Goal: Information Seeking & Learning: Check status

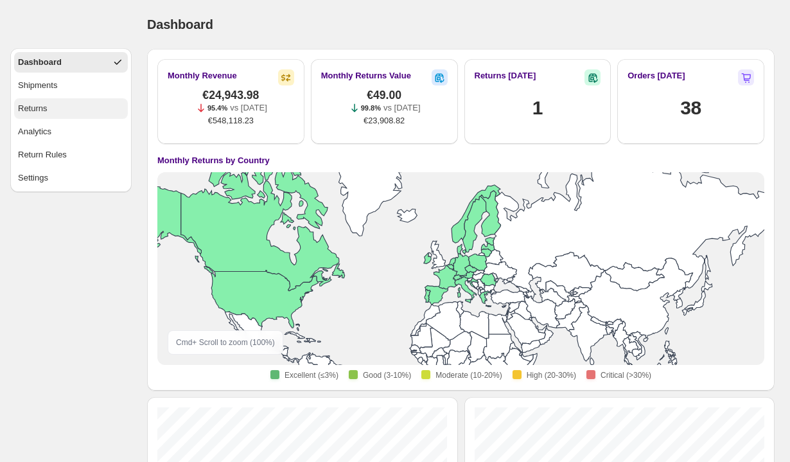
click at [71, 105] on button "Returns" at bounding box center [71, 108] width 114 height 21
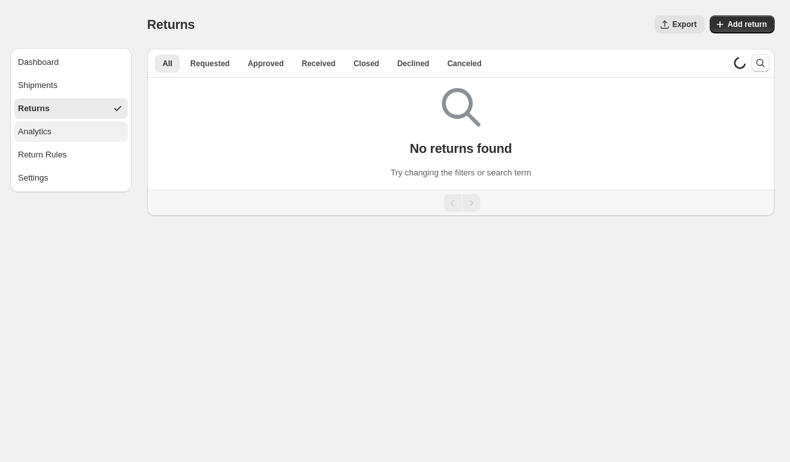
click at [66, 134] on button "Analytics" at bounding box center [71, 131] width 114 height 21
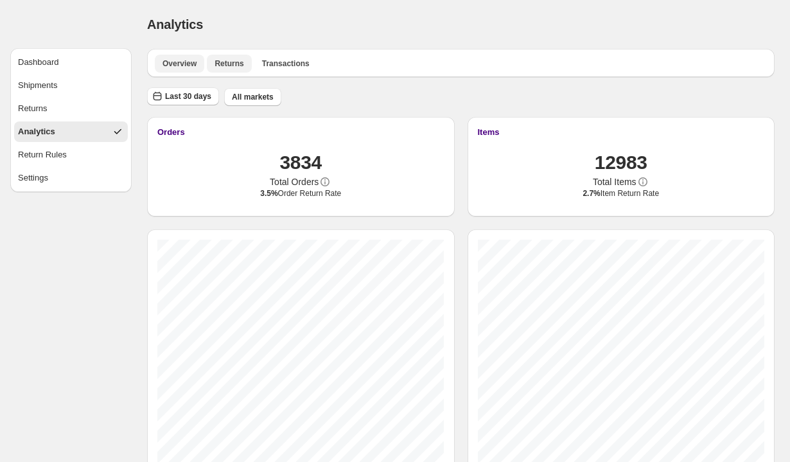
click at [222, 65] on span "Returns" at bounding box center [229, 63] width 29 height 10
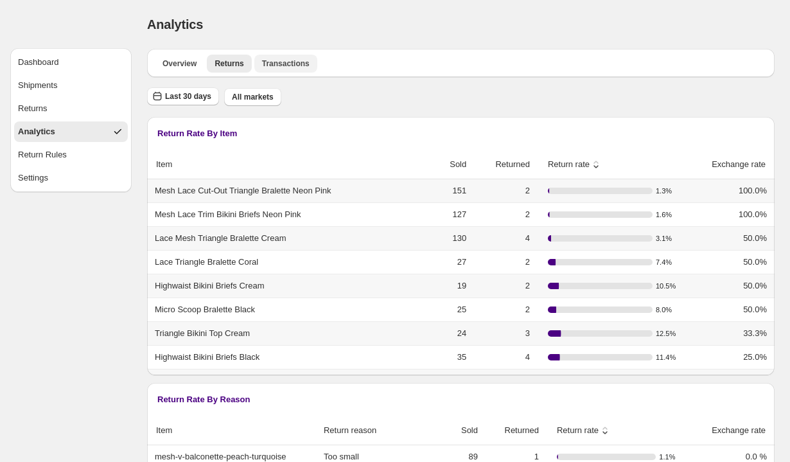
click at [267, 64] on span "Transactions" at bounding box center [286, 63] width 48 height 10
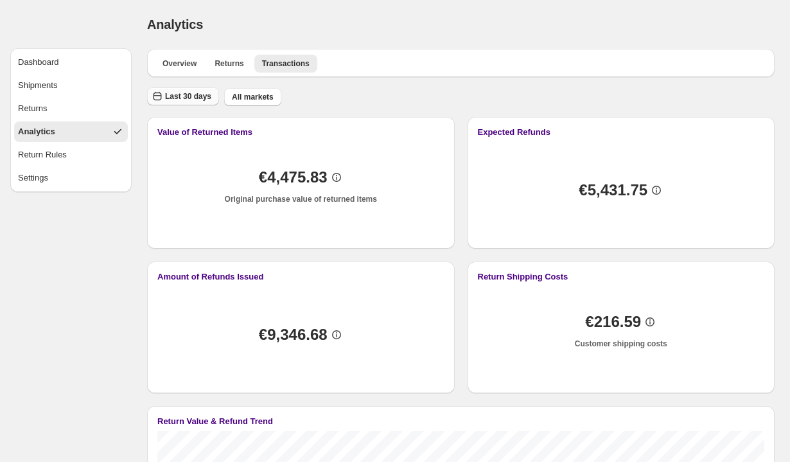
click at [200, 99] on span "Last 30 days" at bounding box center [188, 96] width 46 height 10
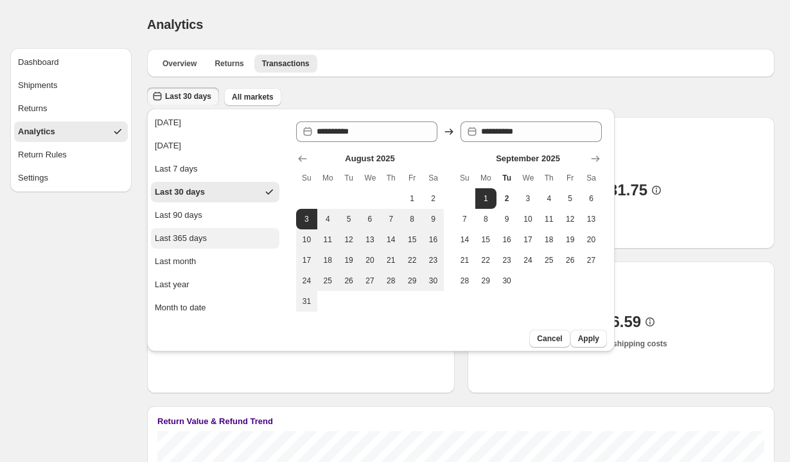
click at [187, 236] on div "Last 365 days" at bounding box center [181, 238] width 52 height 13
type input "**********"
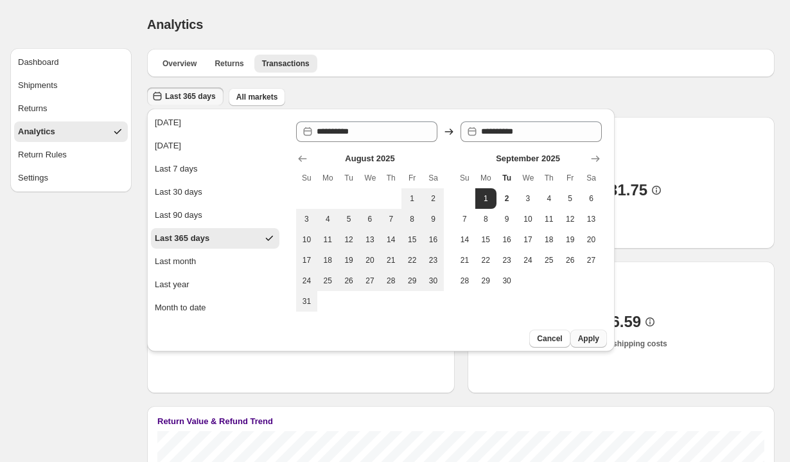
click at [590, 335] on span "Apply" at bounding box center [588, 338] width 21 height 10
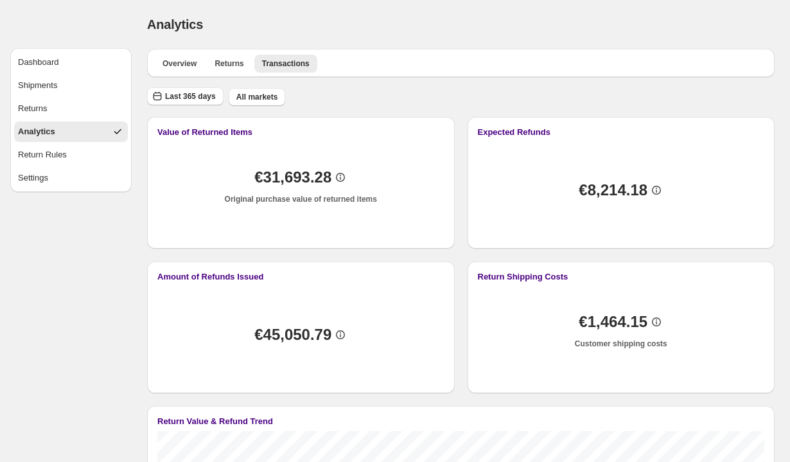
click at [588, 188] on span "€8,214.18" at bounding box center [613, 190] width 69 height 13
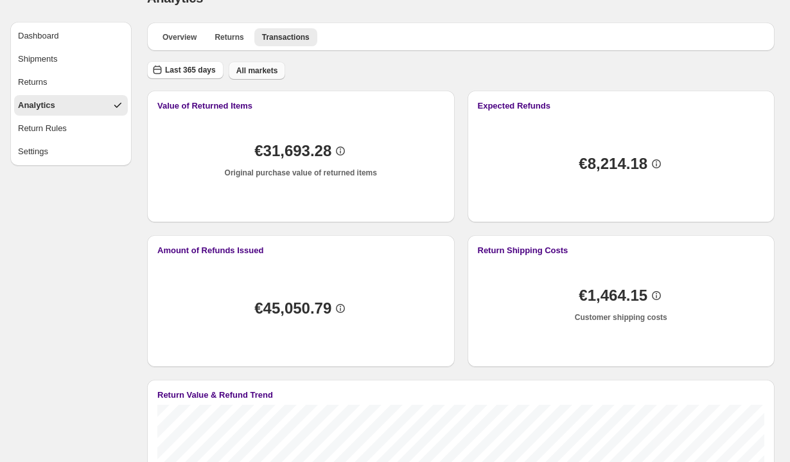
scroll to position [26, 0]
click at [260, 66] on button "All markets" at bounding box center [257, 71] width 57 height 18
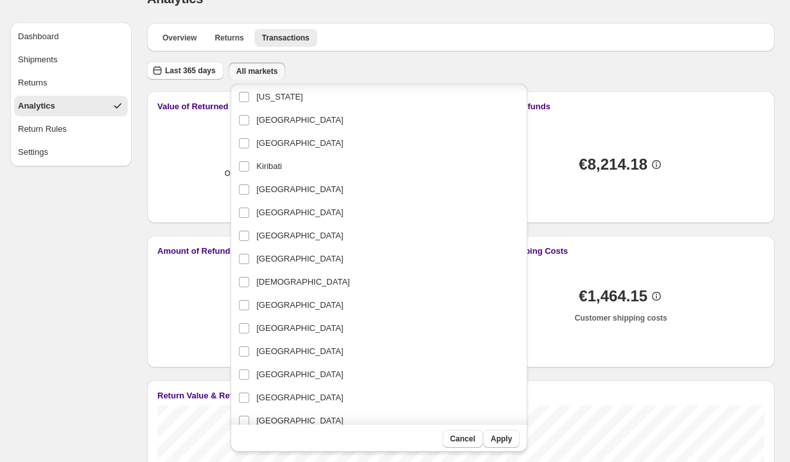
scroll to position [820, 0]
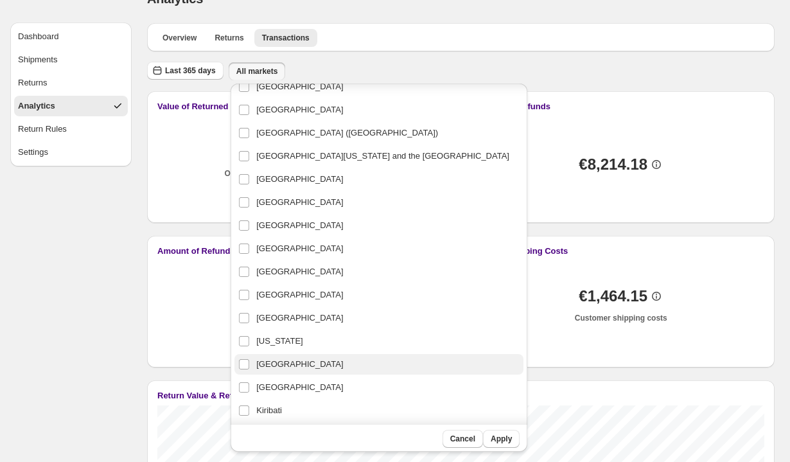
click at [284, 362] on span "[GEOGRAPHIC_DATA]" at bounding box center [299, 364] width 87 height 13
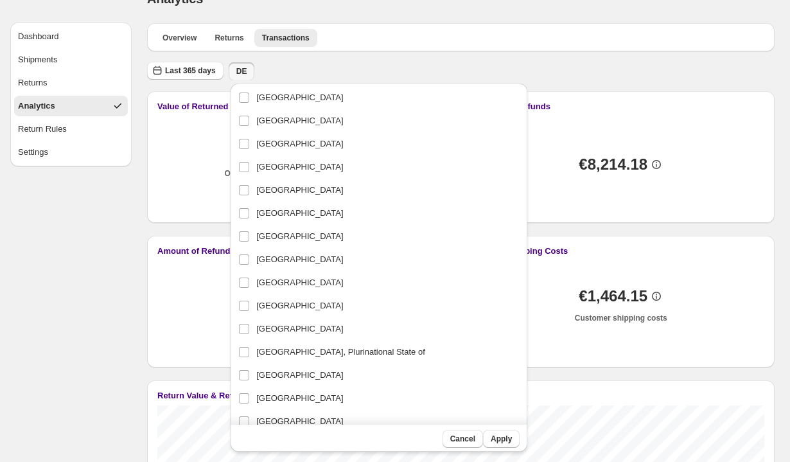
click at [517, 70] on div "Last 365 days DE" at bounding box center [458, 69] width 633 height 24
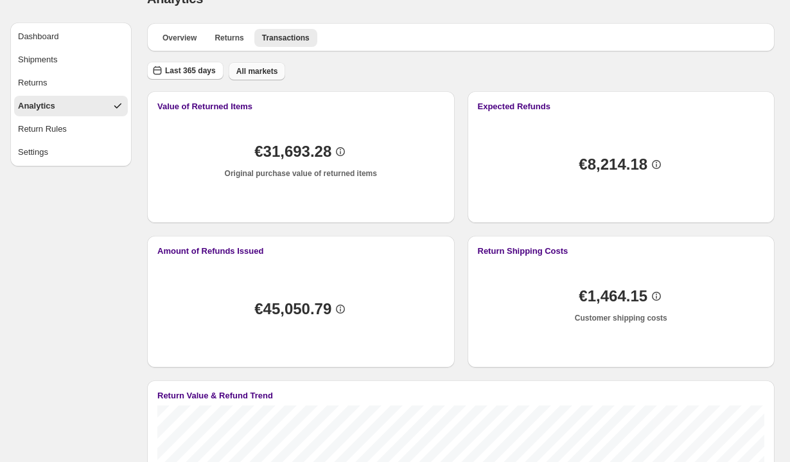
click at [278, 73] on span "All markets" at bounding box center [257, 71] width 42 height 10
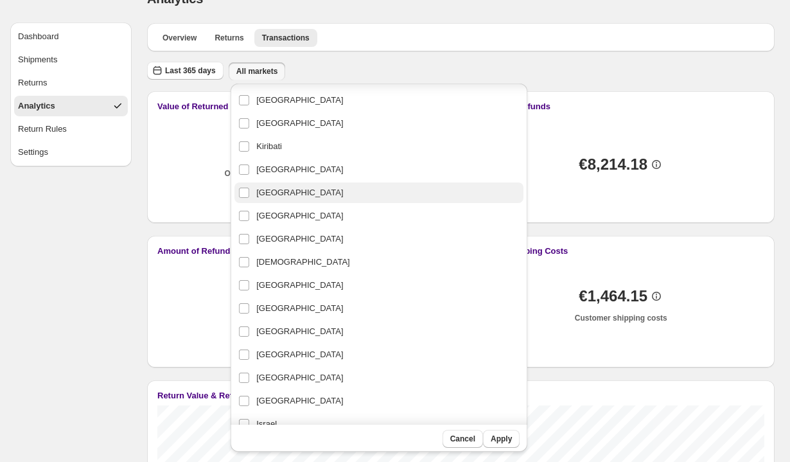
scroll to position [1078, 0]
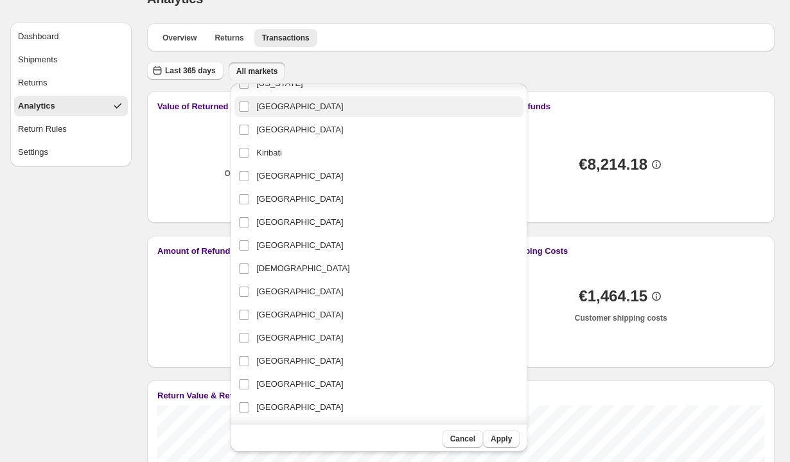
click at [276, 110] on span "[GEOGRAPHIC_DATA]" at bounding box center [299, 106] width 87 height 13
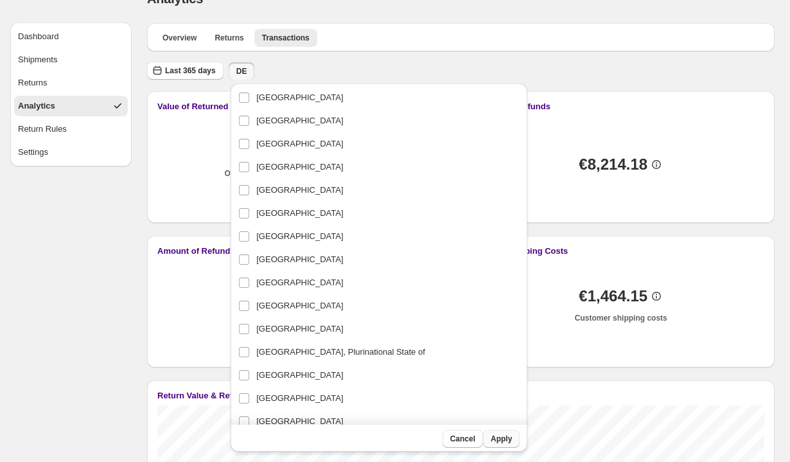
click at [491, 434] on span "Apply" at bounding box center [501, 439] width 21 height 10
